Goal: Check status

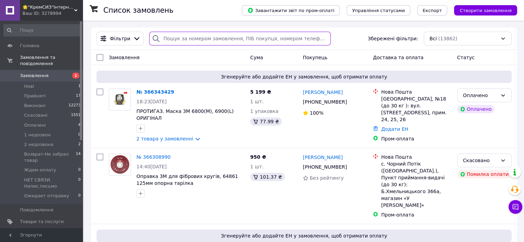
click at [171, 38] on input "search" at bounding box center [240, 39] width 182 height 14
paste input "20451260928373"
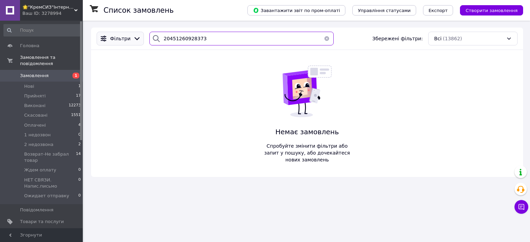
drag, startPoint x: 206, startPoint y: 42, endPoint x: 123, endPoint y: 41, distance: 83.1
click at [123, 41] on div "Фільтри 20451260928373 Збережені фільтри: Всі (13862)" at bounding box center [307, 39] width 426 height 14
paste input "1475270"
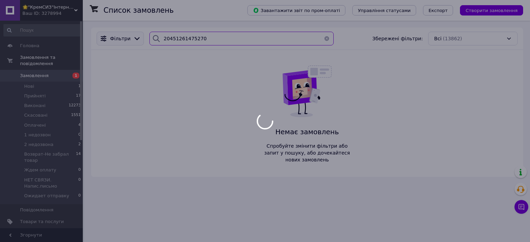
type input "20451261475270"
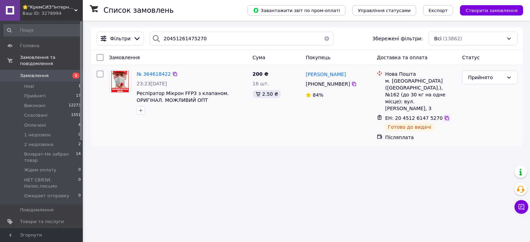
click at [444, 116] on icon at bounding box center [446, 118] width 4 height 4
click at [118, 183] on div "Список замовлень Завантажити звіт по пром-оплаті Управління статусами Експорт С…" at bounding box center [306, 121] width 445 height 242
click at [38, 73] on span "Замовлення" at bounding box center [34, 76] width 29 height 6
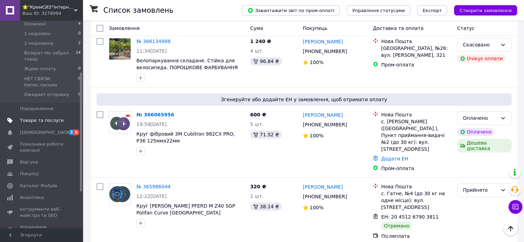
scroll to position [34, 0]
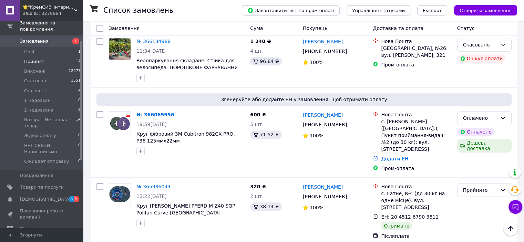
click at [47, 57] on li "Прийняті 17" at bounding box center [42, 62] width 85 height 10
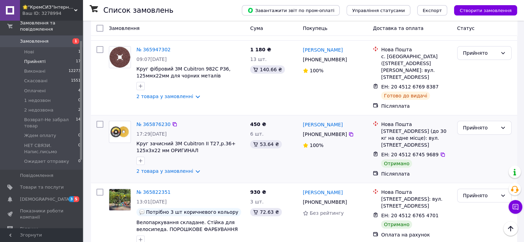
scroll to position [207, 0]
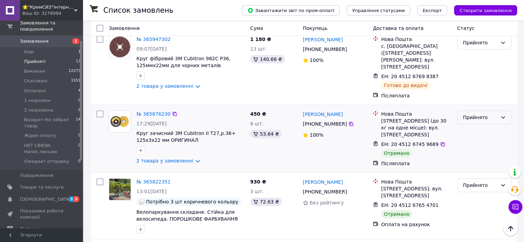
click at [476, 114] on div "Прийнято" at bounding box center [480, 118] width 34 height 8
click at [462, 107] on li "Виконано" at bounding box center [485, 105] width 54 height 12
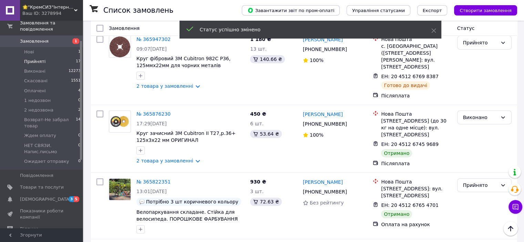
click at [467, 182] on div "Прийнято" at bounding box center [480, 186] width 34 height 8
click at [465, 170] on li "Виконано" at bounding box center [485, 171] width 54 height 12
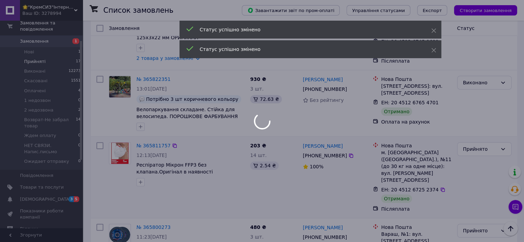
scroll to position [310, 0]
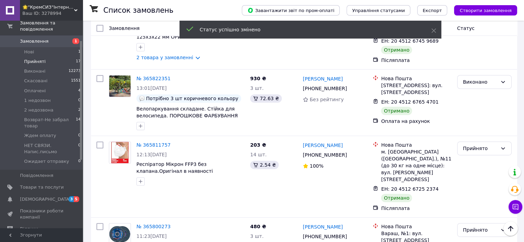
click at [477, 142] on div "Прийнято" at bounding box center [485, 149] width 54 height 14
click at [472, 134] on li "Виконано" at bounding box center [485, 134] width 54 height 12
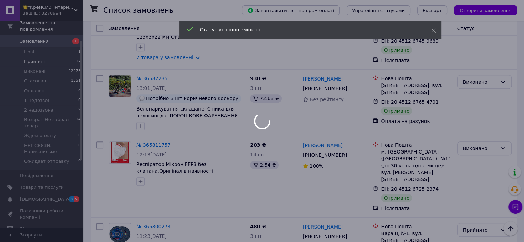
scroll to position [345, 0]
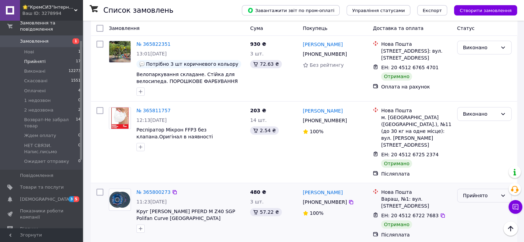
click at [474, 192] on div "Прийнято" at bounding box center [480, 196] width 34 height 8
click at [468, 170] on li "Виконано" at bounding box center [485, 168] width 54 height 12
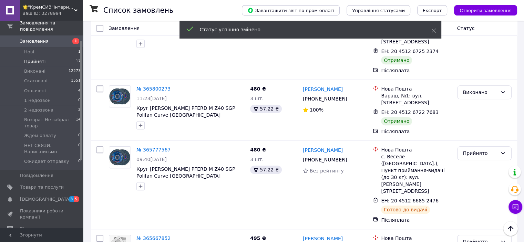
scroll to position [552, 0]
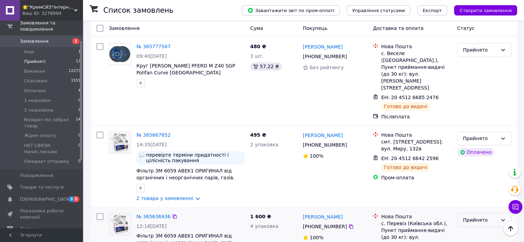
click at [470, 217] on div "Прийнято" at bounding box center [480, 221] width 34 height 8
click at [469, 170] on li "Виконано" at bounding box center [485, 172] width 54 height 12
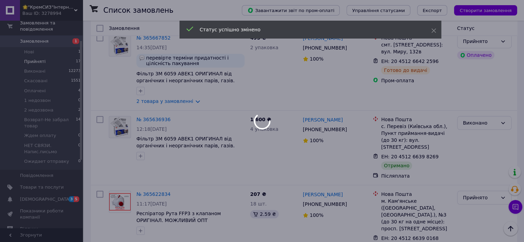
scroll to position [655, 0]
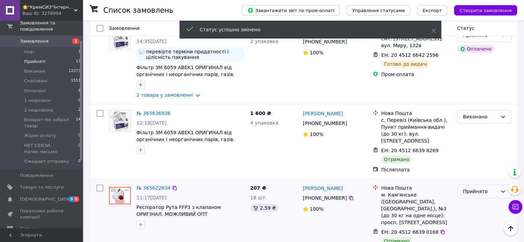
click at [467, 185] on div "Прийнято" at bounding box center [485, 192] width 54 height 14
click at [468, 139] on li "Виконано" at bounding box center [485, 137] width 54 height 12
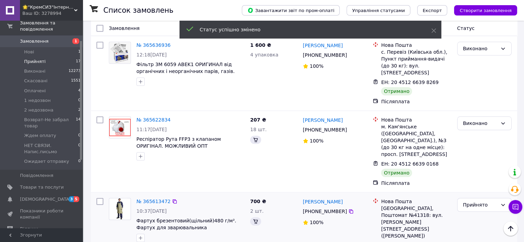
scroll to position [724, 0]
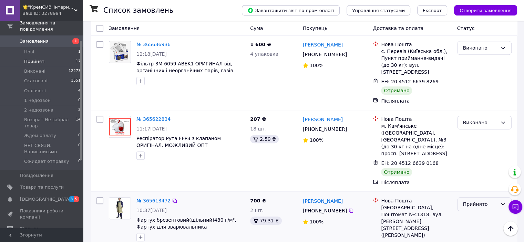
click at [478, 201] on div "Прийнято" at bounding box center [480, 205] width 34 height 8
click at [475, 149] on li "Виконано" at bounding box center [485, 150] width 54 height 12
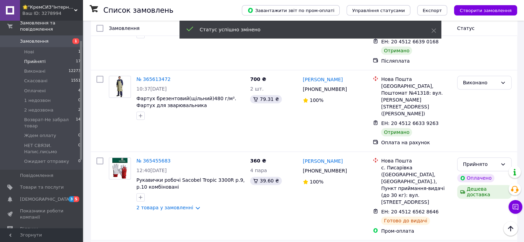
scroll to position [862, 0]
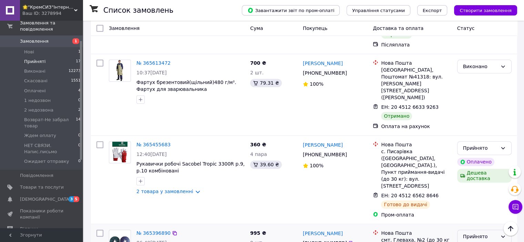
click at [468, 233] on div "Прийнято" at bounding box center [480, 237] width 34 height 8
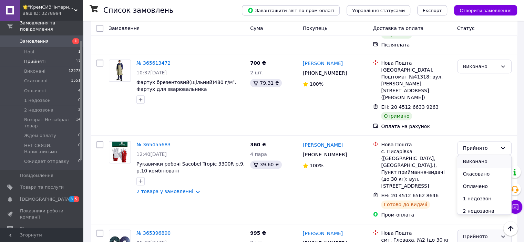
click at [467, 160] on li "Виконано" at bounding box center [485, 162] width 54 height 12
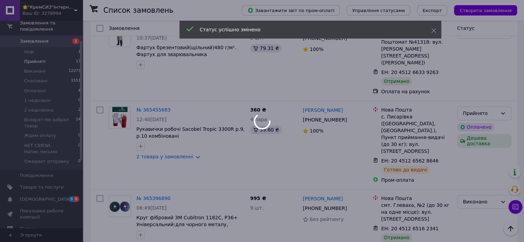
scroll to position [931, 0]
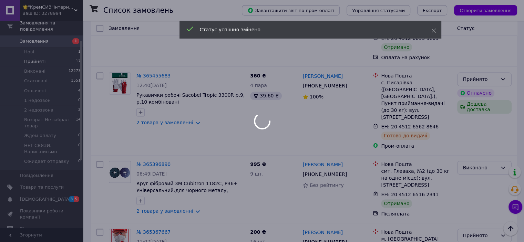
click at [478, 229] on div "Прийнято" at bounding box center [485, 236] width 54 height 14
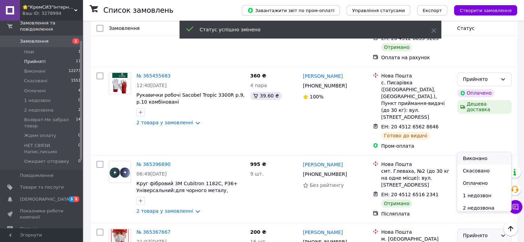
click at [473, 160] on li "Виконано" at bounding box center [485, 158] width 54 height 12
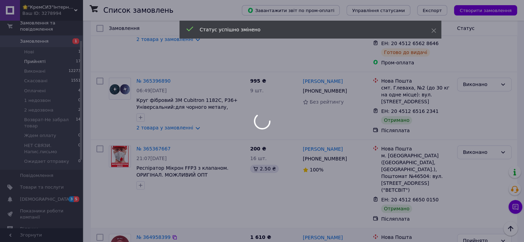
scroll to position [1034, 0]
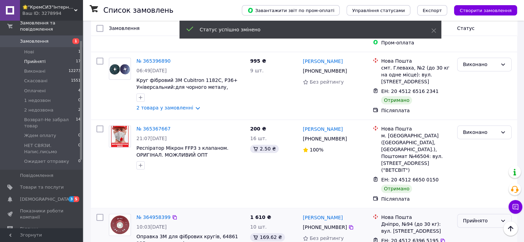
click at [469, 217] on div "Прийнято" at bounding box center [480, 221] width 34 height 8
click at [468, 128] on li "Виконано" at bounding box center [485, 130] width 54 height 12
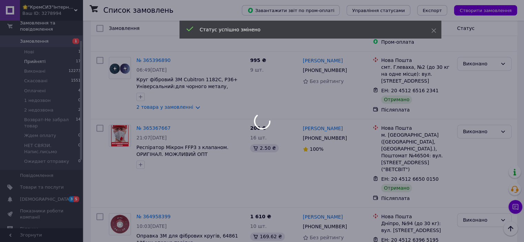
scroll to position [1035, 0]
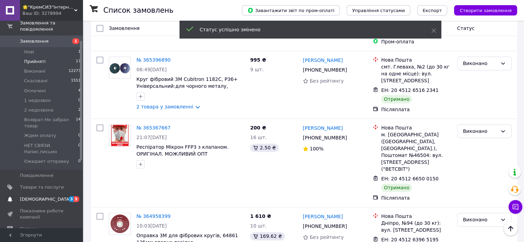
click at [48, 197] on span "[DEMOGRAPHIC_DATA]" at bounding box center [42, 200] width 44 height 6
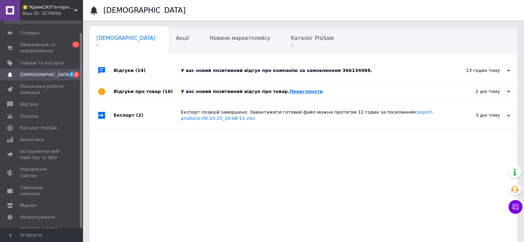
click at [295, 90] on link "Переглянути" at bounding box center [306, 91] width 33 height 5
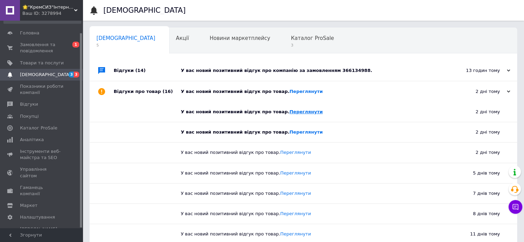
click at [290, 111] on link "Переглянути" at bounding box center [306, 111] width 33 height 5
click at [290, 92] on link "Переглянути" at bounding box center [306, 91] width 33 height 5
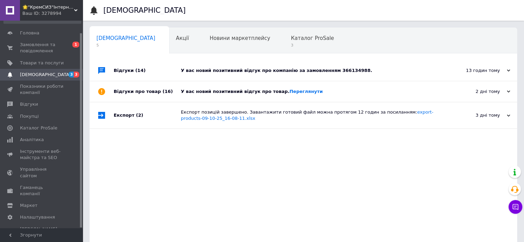
click at [284, 66] on div "У вас новий позитивний відгук про компанію за замовленням 366134988." at bounding box center [311, 70] width 261 height 21
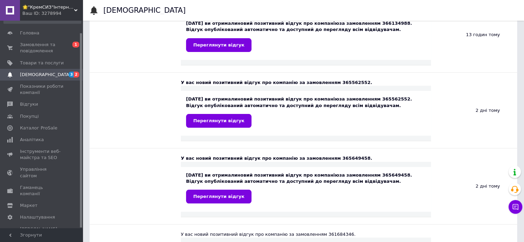
scroll to position [103, 0]
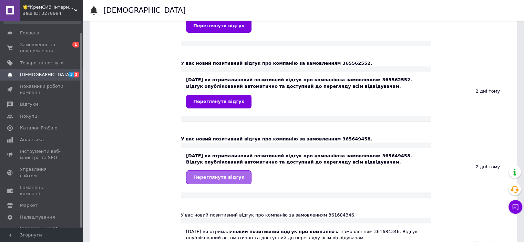
click at [221, 172] on link "Переглянути відгук" at bounding box center [219, 178] width 66 height 14
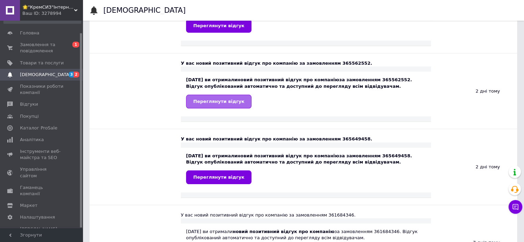
click at [205, 99] on span "Переглянути відгук" at bounding box center [218, 101] width 51 height 5
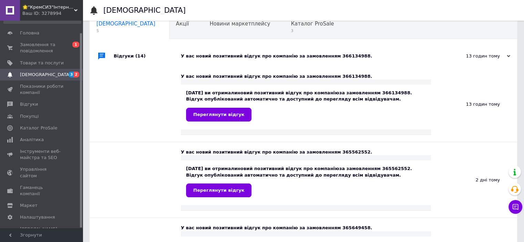
scroll to position [0, 0]
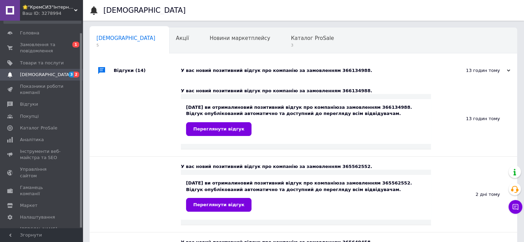
click at [208, 121] on div "[DATE] ви отримали новий позитивний відгук про компанію за замовленням 36613498…" at bounding box center [306, 119] width 240 height 31
click at [208, 127] on span "Переглянути відгук" at bounding box center [218, 129] width 51 height 5
click at [291, 43] on span "3" at bounding box center [312, 45] width 43 height 5
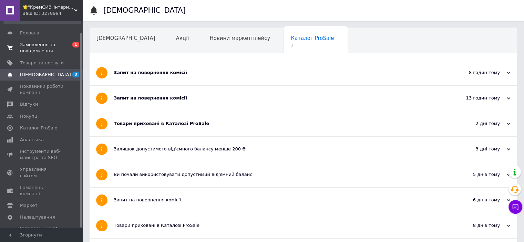
click at [31, 43] on span "Замовлення та повідомлення" at bounding box center [42, 48] width 44 height 12
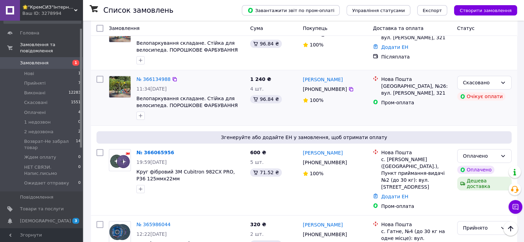
scroll to position [379, 0]
